Goal: Information Seeking & Learning: Learn about a topic

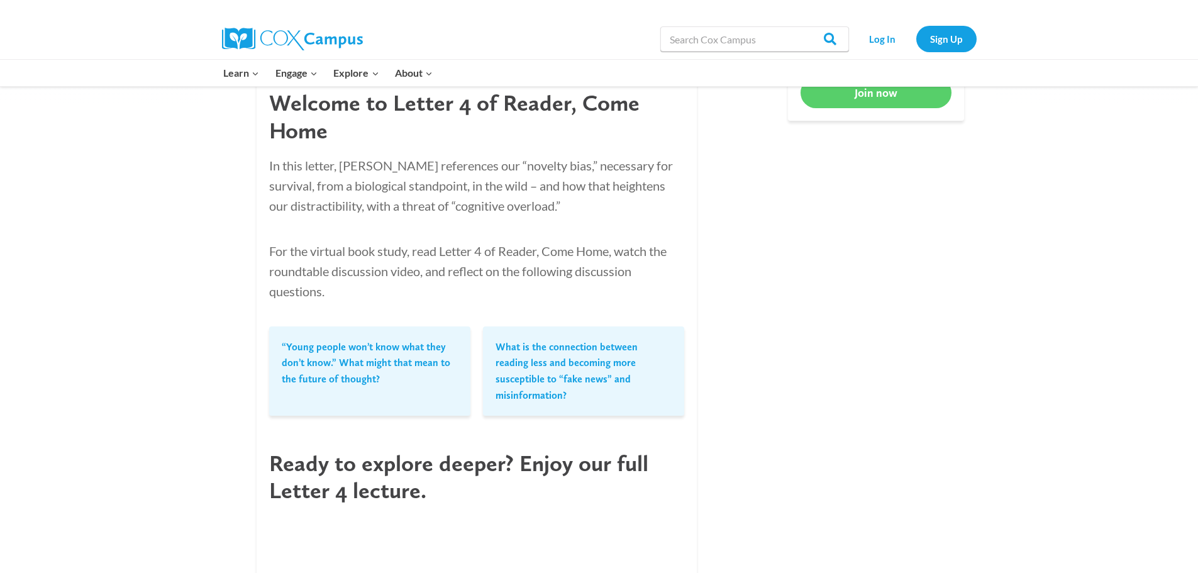
scroll to position [817, 0]
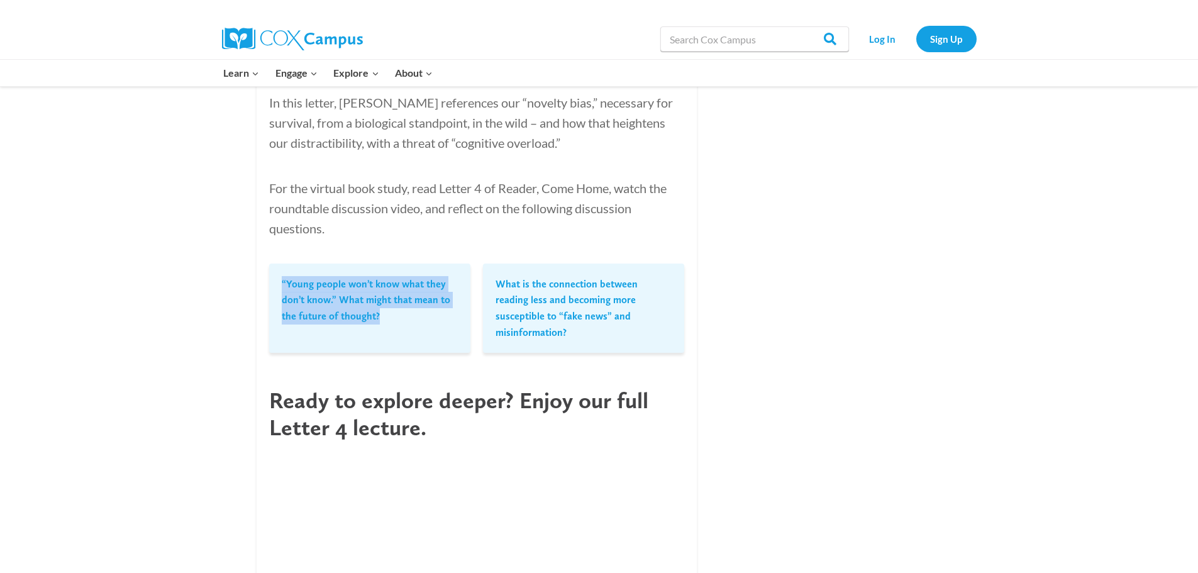
drag, startPoint x: 382, startPoint y: 315, endPoint x: 274, endPoint y: 285, distance: 112.3
click at [274, 285] on blockquote "“Young people won’t know what they don’t know.” What might that mean to the fut…" at bounding box center [369, 300] width 201 height 74
copy p "“Young people won’t know what they don’t know.” What might that mean to the fut…"
click at [492, 280] on blockquote "What is the connection between reading less and becoming more susceptible to “f…" at bounding box center [583, 307] width 201 height 89
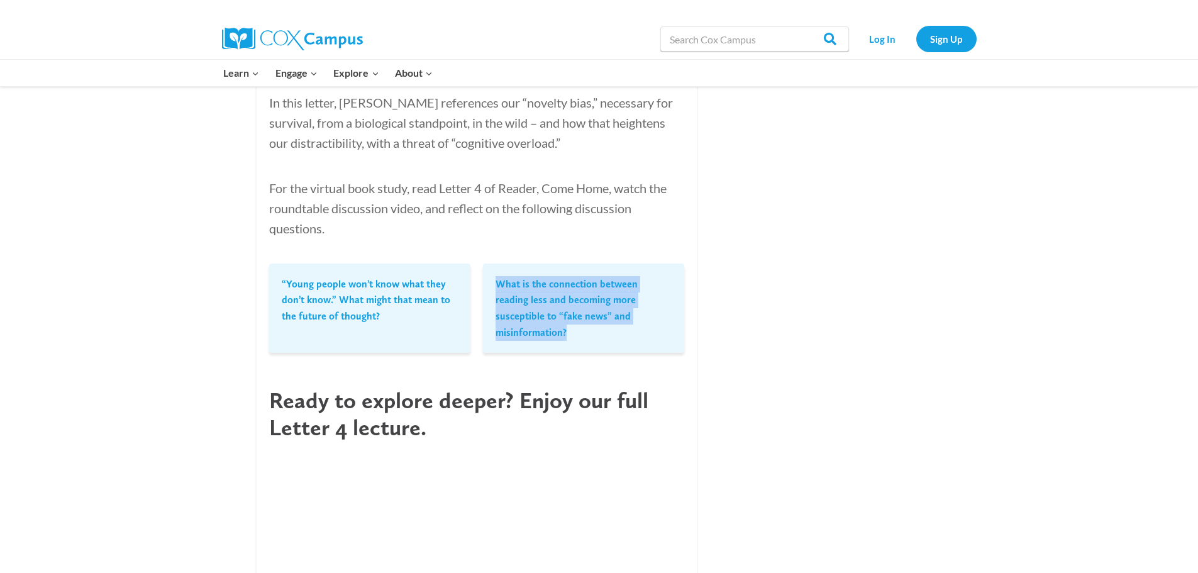
drag, startPoint x: 496, startPoint y: 282, endPoint x: 643, endPoint y: 313, distance: 150.2
click at [643, 313] on p "What is the connection between reading less and becoming more susceptible to “f…" at bounding box center [584, 308] width 176 height 64
copy p "What is the connection between reading less and becoming more susceptible to “f…"
